Goal: Entertainment & Leisure: Consume media (video, audio)

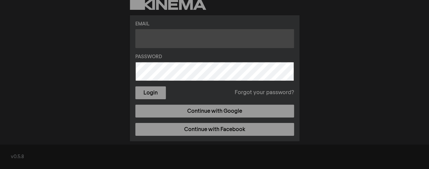
click at [172, 38] on input "text" at bounding box center [214, 38] width 159 height 19
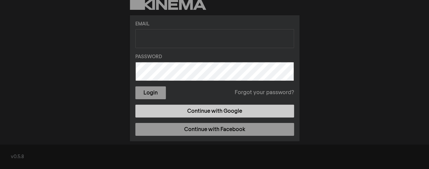
click at [186, 110] on link "Continue with Google" at bounding box center [214, 111] width 159 height 13
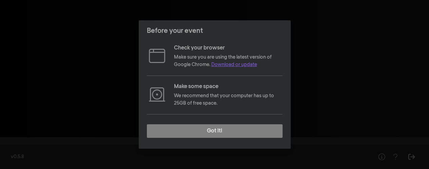
click at [243, 66] on link "Download or update" at bounding box center [234, 64] width 46 height 5
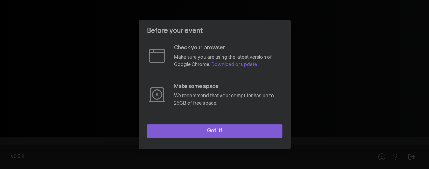
click at [218, 131] on button "Got it!" at bounding box center [215, 132] width 136 height 14
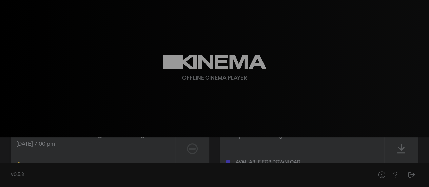
scroll to position [34, 0]
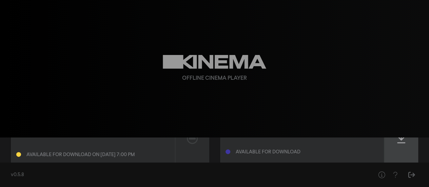
click at [406, 141] on div at bounding box center [402, 138] width 34 height 48
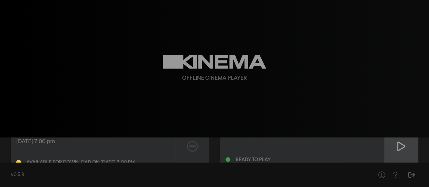
scroll to position [16, 0]
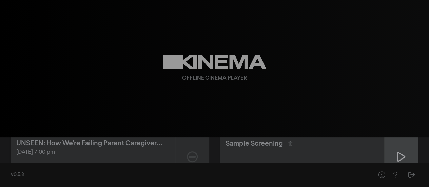
click at [403, 152] on icon at bounding box center [401, 156] width 8 height 11
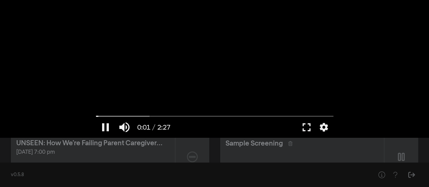
click at [278, 83] on div at bounding box center [215, 68] width 244 height 137
drag, startPoint x: 303, startPoint y: 124, endPoint x: 303, endPoint y: 164, distance: 40.7
click at [303, 123] on button "fullscreen" at bounding box center [306, 127] width 19 height 20
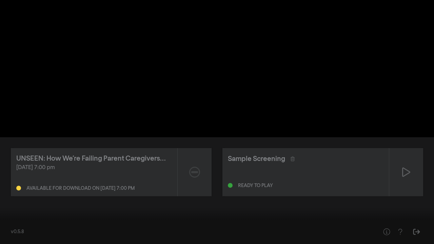
click at [233, 111] on div at bounding box center [217, 122] width 434 height 244
click at [420, 169] on button "settings" at bounding box center [422, 234] width 16 height 20
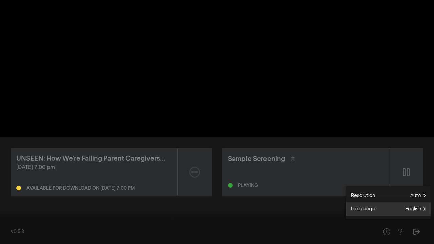
click at [420, 169] on span "English" at bounding box center [418, 209] width 25 height 10
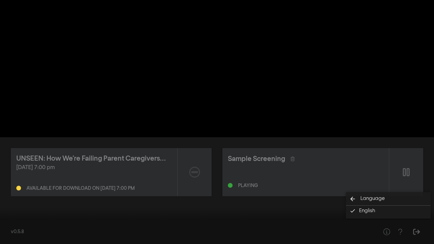
click at [298, 159] on div at bounding box center [217, 122] width 434 height 244
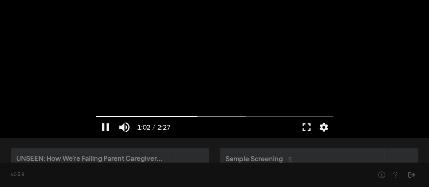
click at [184, 53] on div at bounding box center [215, 68] width 244 height 137
click at [105, 128] on button "play_arrow" at bounding box center [105, 127] width 19 height 20
click at [310, 129] on button "fullscreen" at bounding box center [306, 127] width 19 height 20
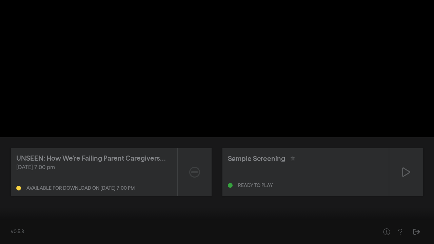
drag, startPoint x: 202, startPoint y: 225, endPoint x: 433, endPoint y: 220, distance: 231.6
click at [429, 169] on input "Seek" at bounding box center [217, 223] width 428 height 4
click at [382, 155] on div at bounding box center [217, 122] width 434 height 244
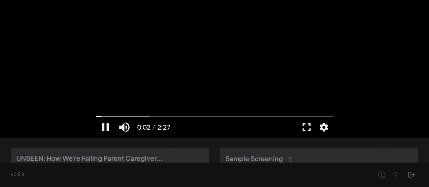
click at [246, 76] on div at bounding box center [215, 68] width 244 height 137
type input "2.970012"
